Goal: Task Accomplishment & Management: Manage account settings

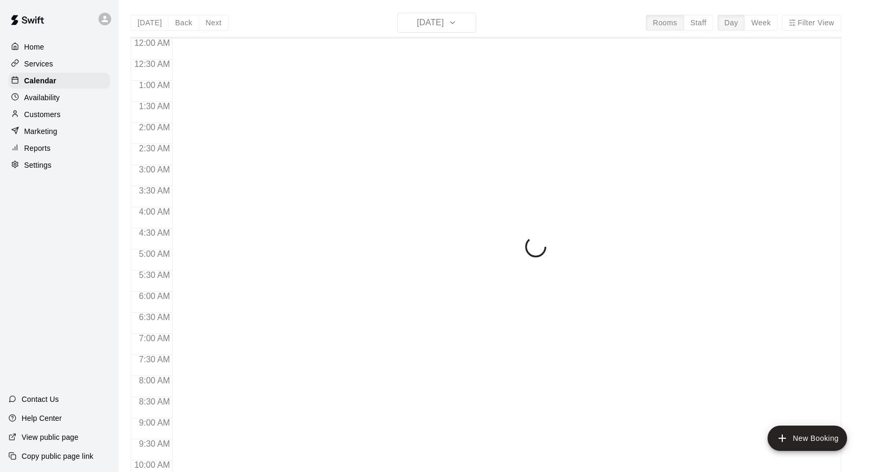
scroll to position [566, 0]
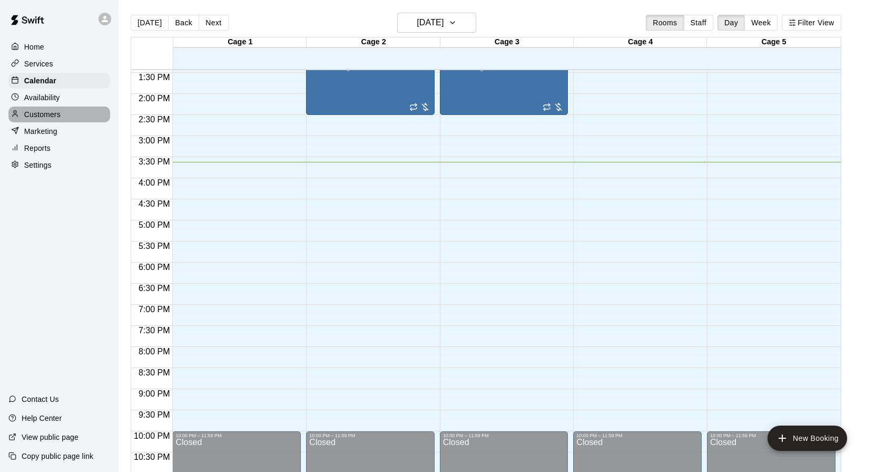
click at [46, 115] on p "Customers" at bounding box center [42, 114] width 36 height 11
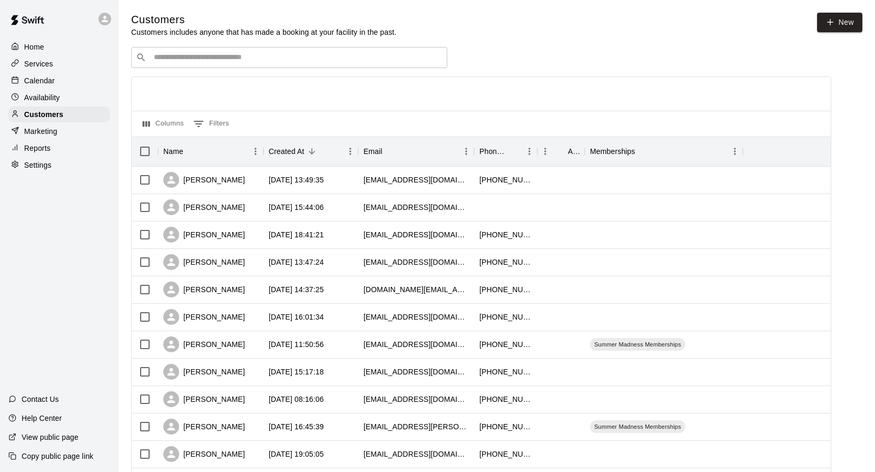
click at [260, 52] on input "Search customers by name or email" at bounding box center [297, 57] width 292 height 11
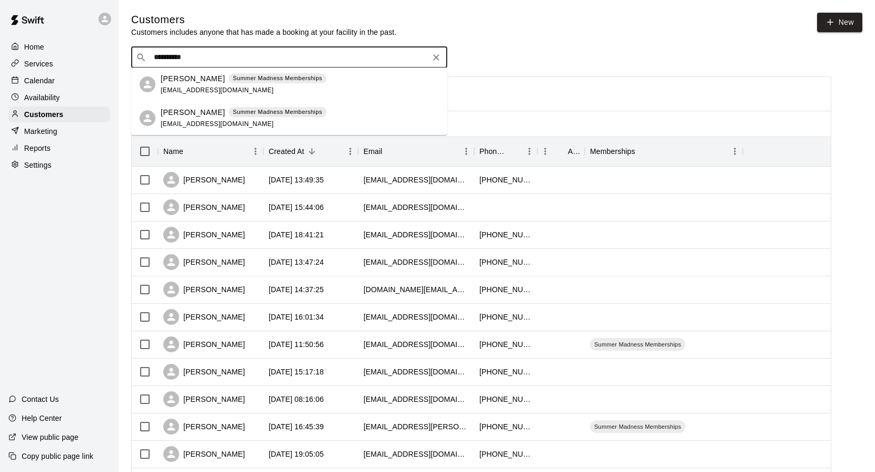
type input "**********"
click at [233, 105] on div "Richard lee Summer Madness Memberships richardl75160@gmail.com" at bounding box center [289, 118] width 316 height 34
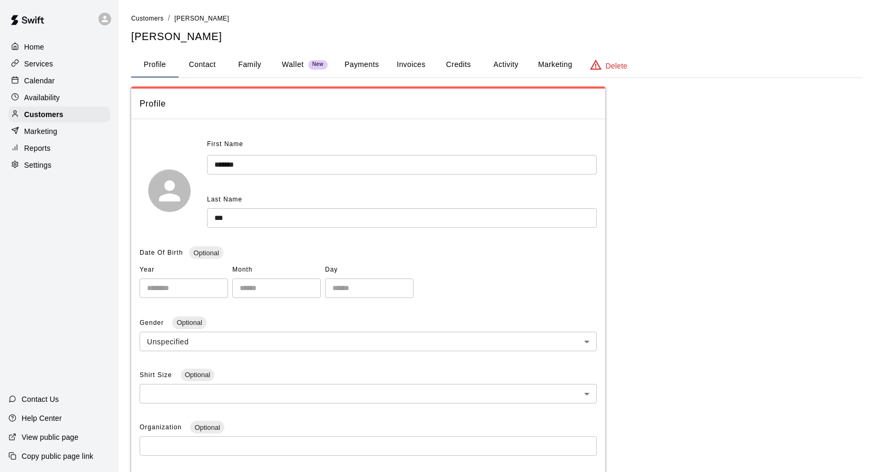
click at [385, 63] on button "Payments" at bounding box center [361, 64] width 51 height 25
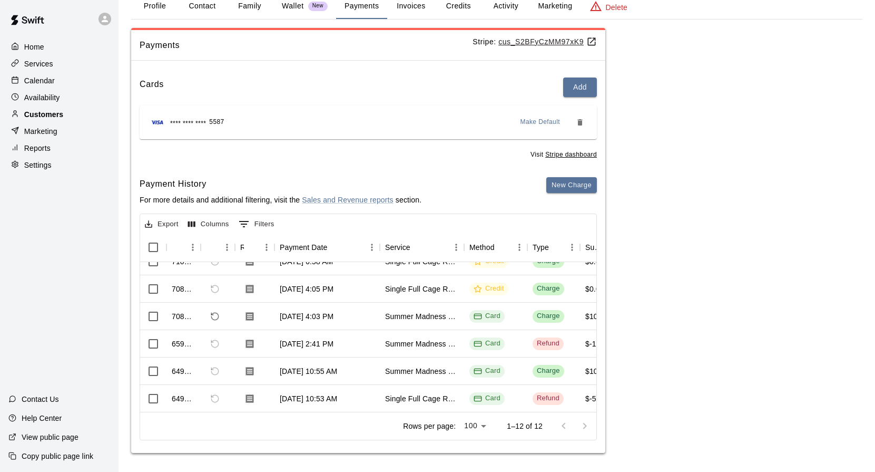
scroll to position [96, 0]
click at [40, 67] on p "Services" at bounding box center [38, 63] width 29 height 11
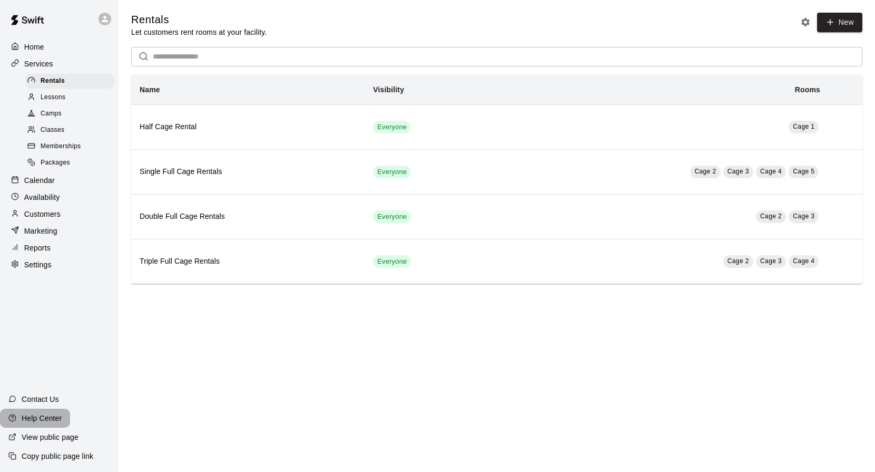
click at [43, 418] on p "Help Center" at bounding box center [42, 418] width 40 height 11
click at [46, 144] on span "Memberships" at bounding box center [61, 146] width 40 height 11
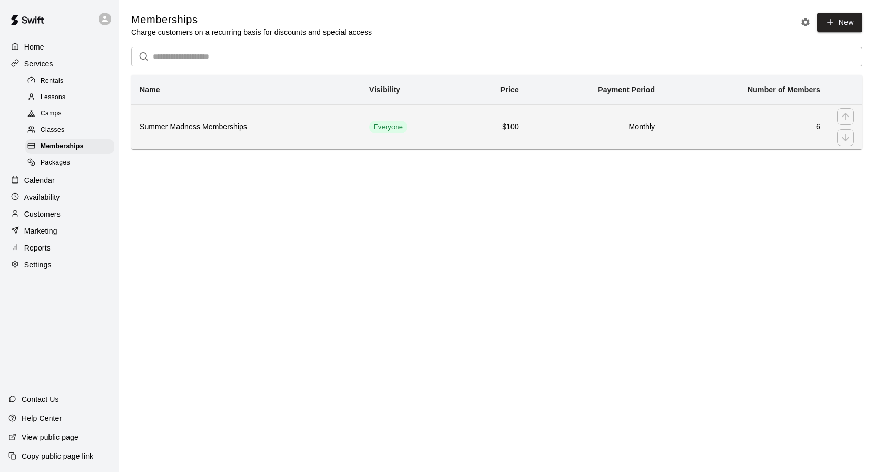
click at [813, 121] on h6 "6" at bounding box center [746, 127] width 149 height 12
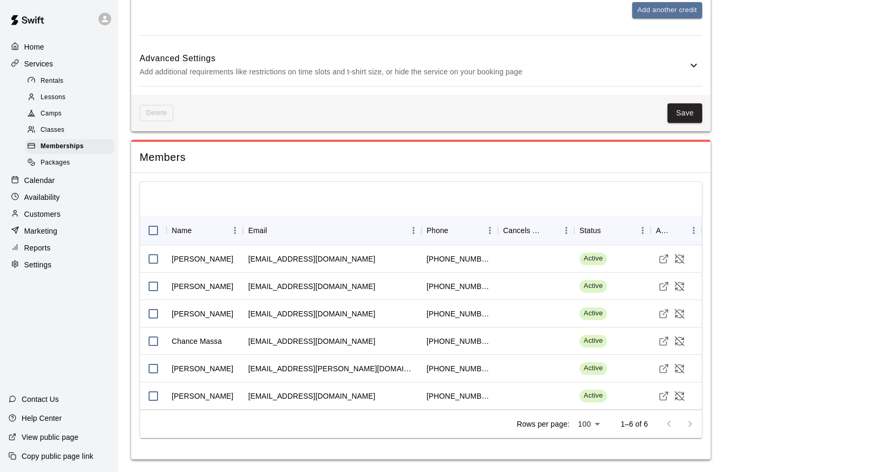
scroll to position [678, 0]
click at [680, 259] on icon "Cancel Membership" at bounding box center [679, 258] width 11 height 11
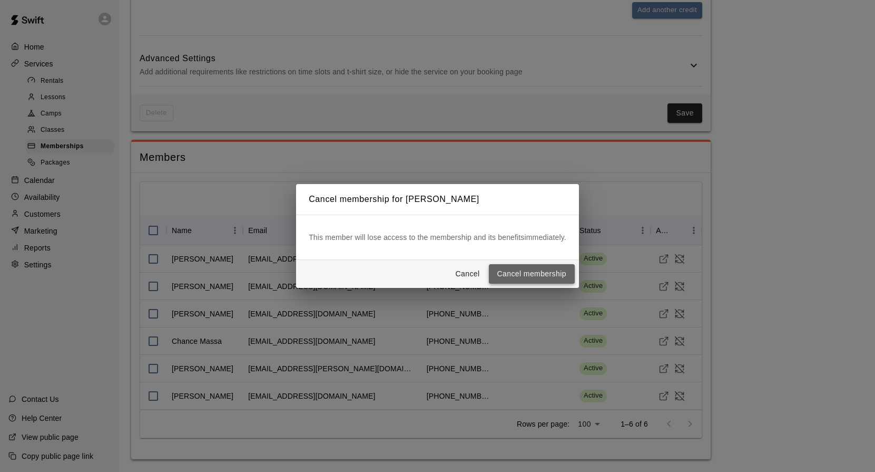
click at [535, 270] on button "Cancel membership" at bounding box center [532, 273] width 86 height 19
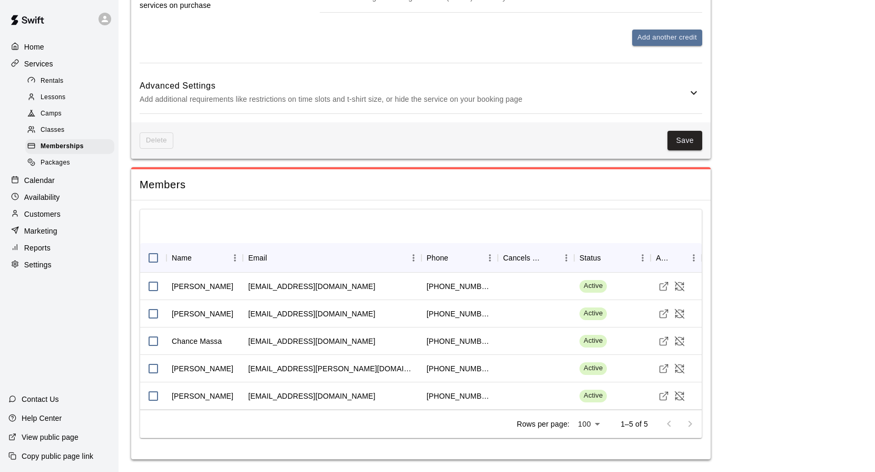
scroll to position [651, 0]
click at [53, 181] on p "Calendar" at bounding box center [39, 180] width 31 height 11
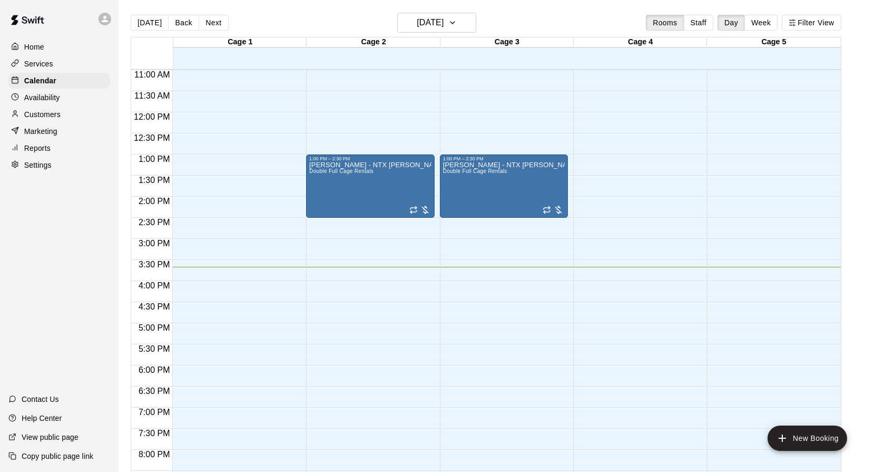
scroll to position [457, 0]
